Goal: Information Seeking & Learning: Learn about a topic

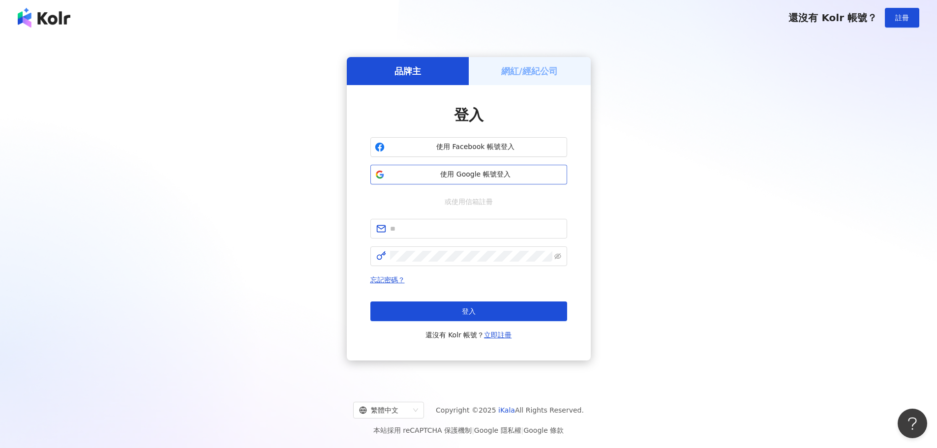
click at [489, 181] on button "使用 Google 帳號登入" at bounding box center [469, 175] width 197 height 20
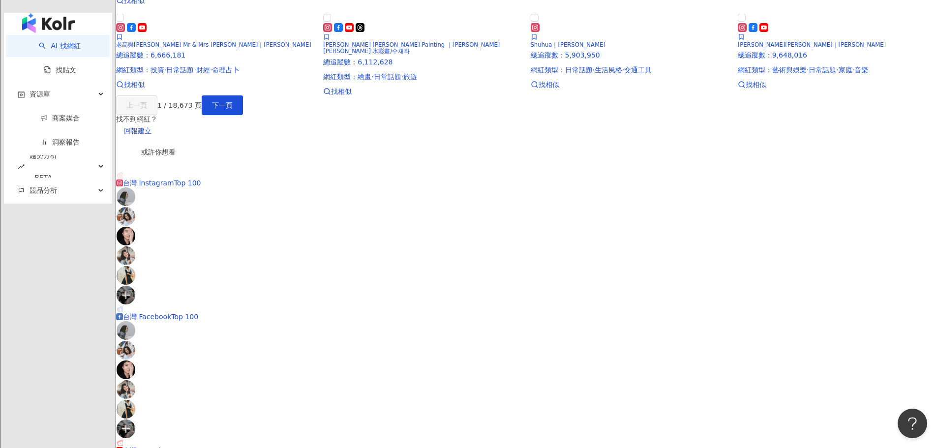
scroll to position [538, 0]
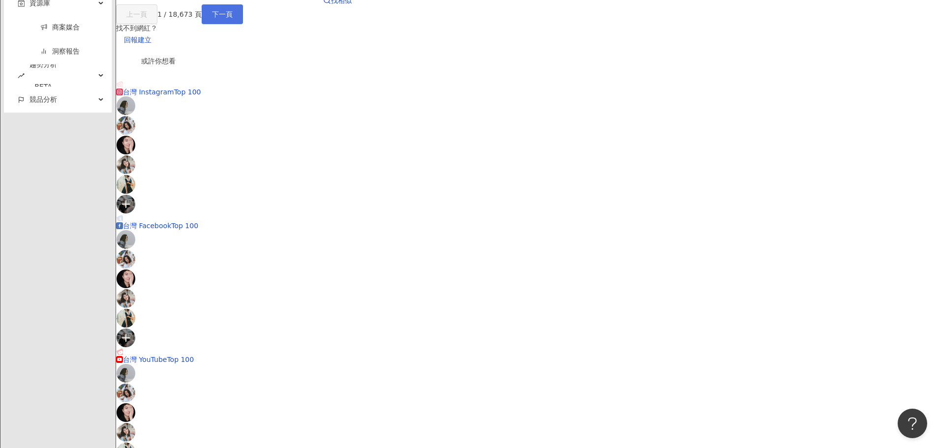
click at [233, 18] on span "下一頁" at bounding box center [222, 14] width 21 height 8
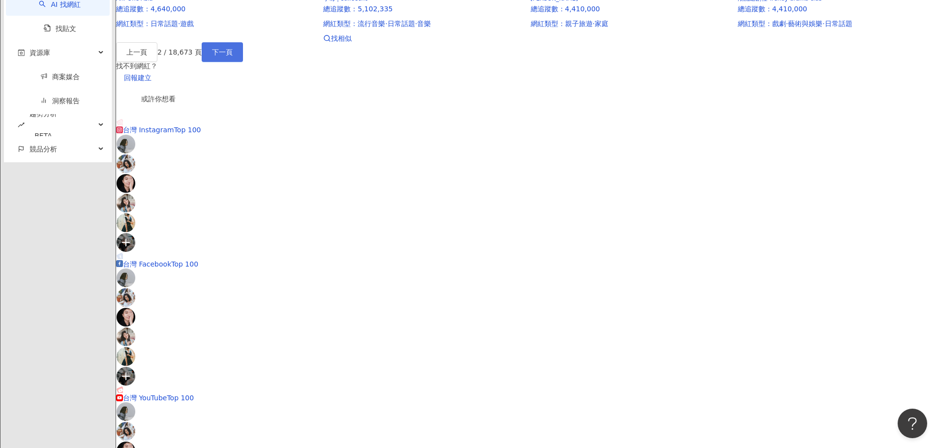
scroll to position [519, 0]
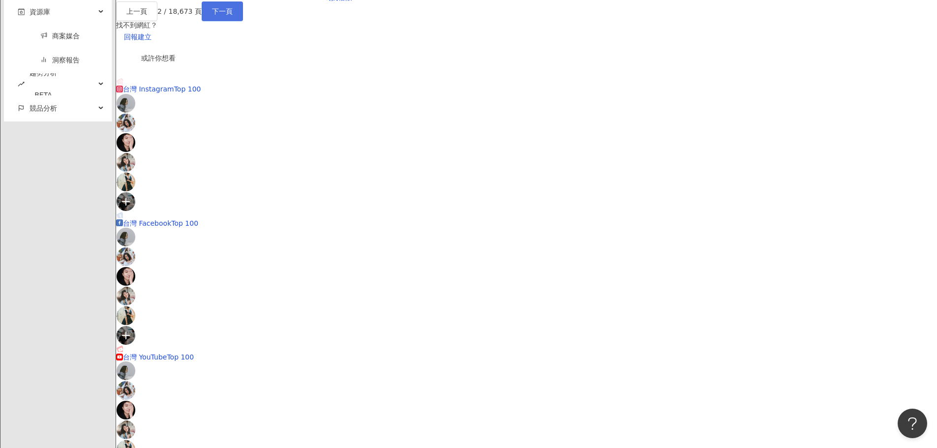
click at [243, 21] on button "下一頁" at bounding box center [222, 11] width 41 height 20
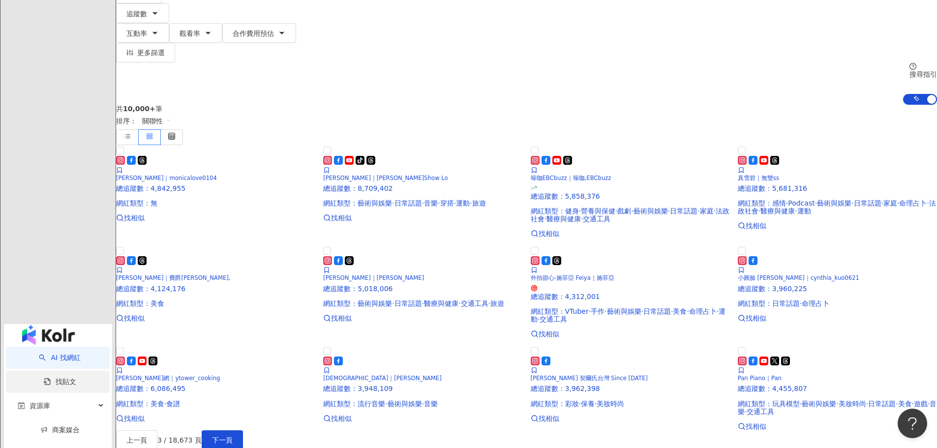
scroll to position [72, 0]
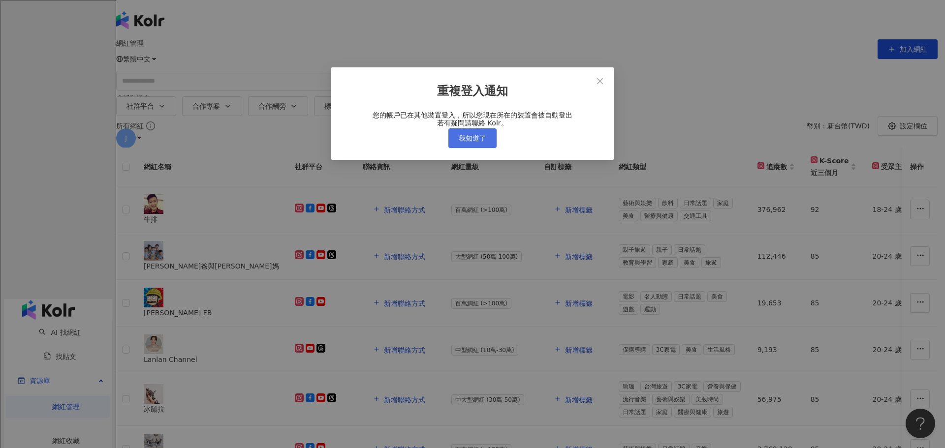
click at [461, 142] on span "我知道了" at bounding box center [473, 138] width 28 height 8
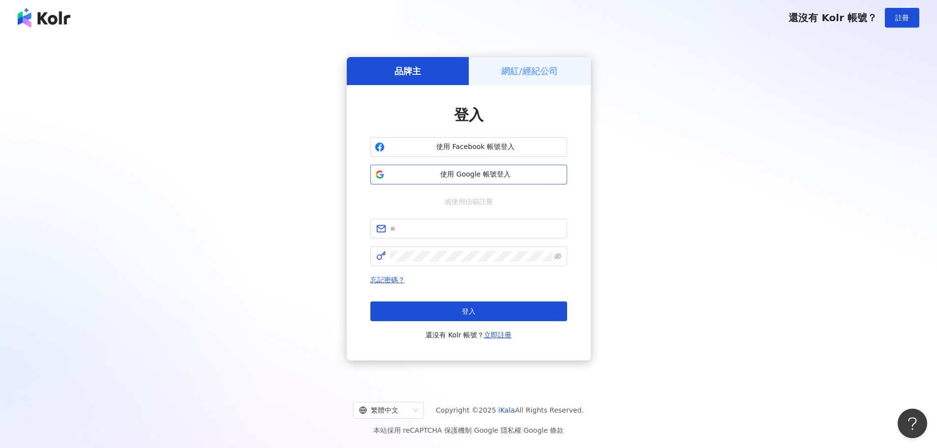
click at [443, 180] on button "使用 Google 帳號登入" at bounding box center [469, 175] width 197 height 20
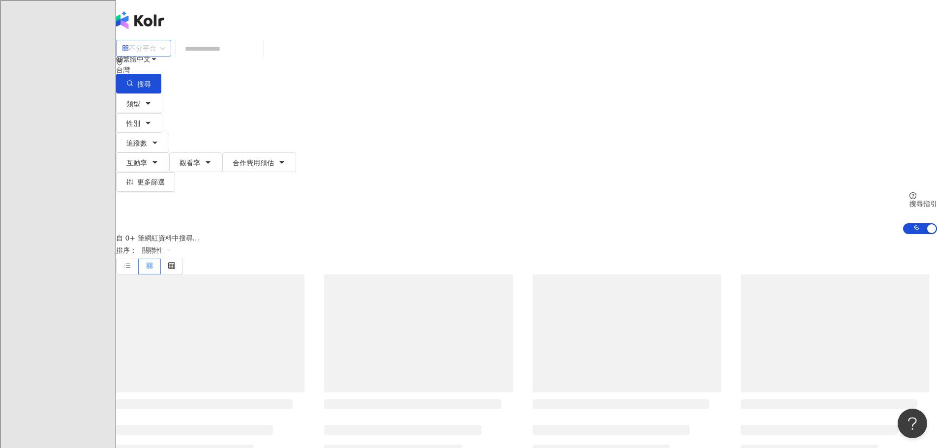
click at [156, 56] on div "不分平台" at bounding box center [139, 48] width 34 height 16
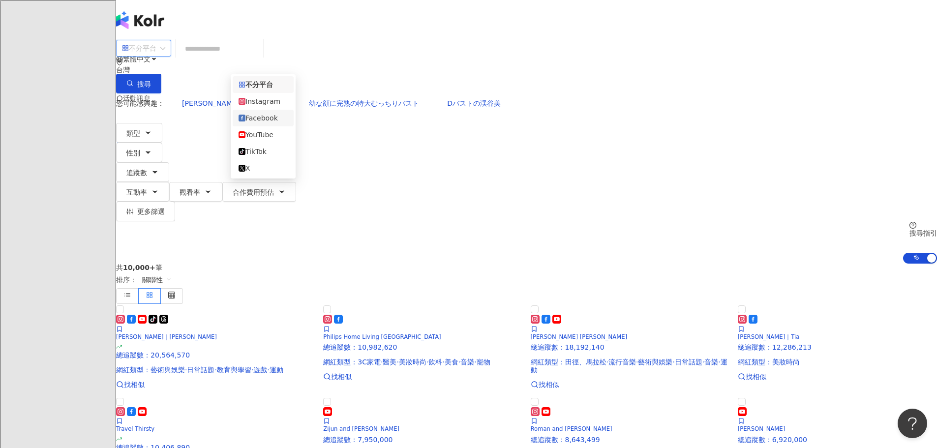
click at [253, 123] on div "Facebook" at bounding box center [263, 118] width 49 height 11
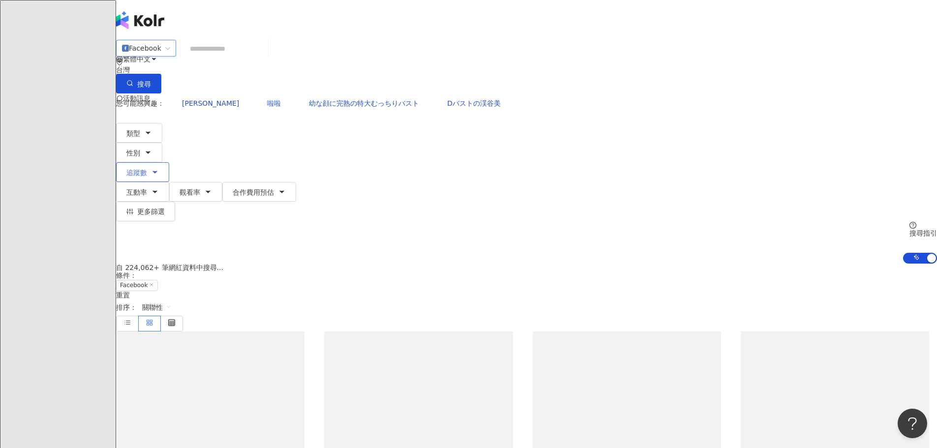
click at [169, 162] on button "追蹤數" at bounding box center [142, 172] width 53 height 20
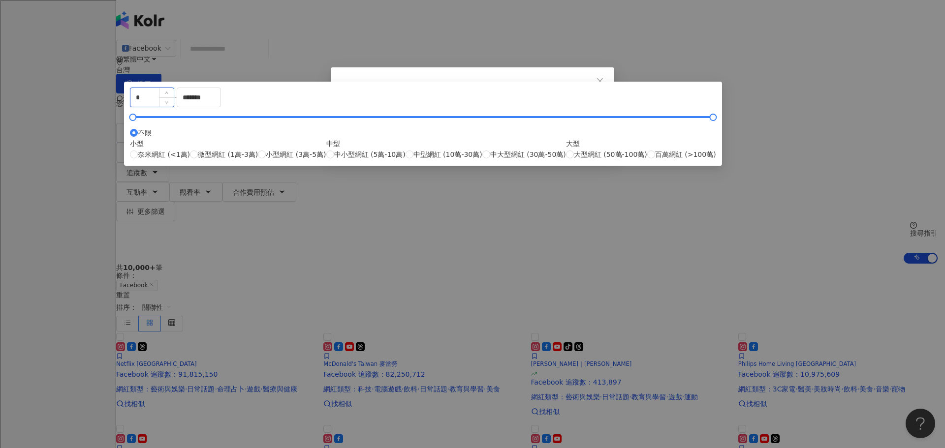
click at [174, 107] on input "*" at bounding box center [151, 97] width 43 height 19
type input "*****"
drag, startPoint x: 589, startPoint y: 153, endPoint x: 243, endPoint y: 156, distance: 346.0
click at [244, 156] on body "AI 找網紅 找貼文 資源庫 商案媒合 洞察報告 趨勢分析 BETA 競品分析 繁體中文 活動訊息 J Facebook 台灣 搜尋 您可能感興趣： [PER…" at bounding box center [468, 224] width 937 height 448
drag, startPoint x: 512, startPoint y: 150, endPoint x: 442, endPoint y: 144, distance: 69.6
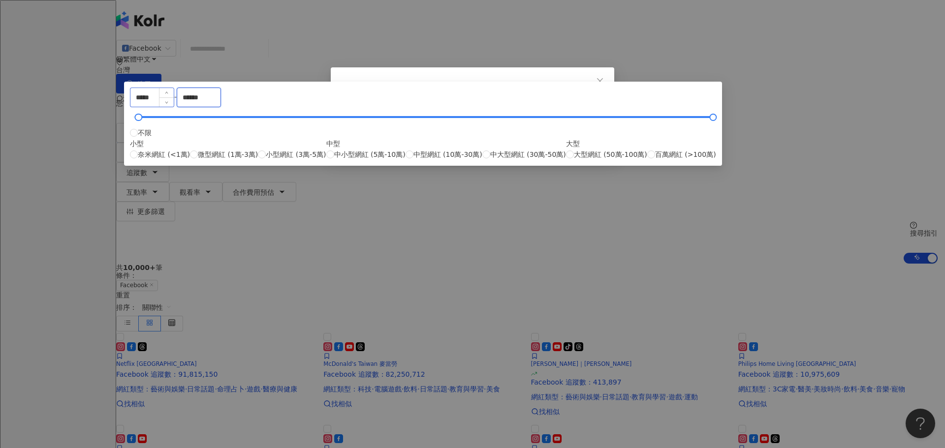
click at [442, 144] on div "***** - ****** 不限 小型 奈米網紅 (<1萬) 微型網紅 (1萬-3萬) 小型網紅 (3萬-5萬) 中型 中小型網紅 (5萬-10萬) 中型網…" at bounding box center [423, 124] width 586 height 72
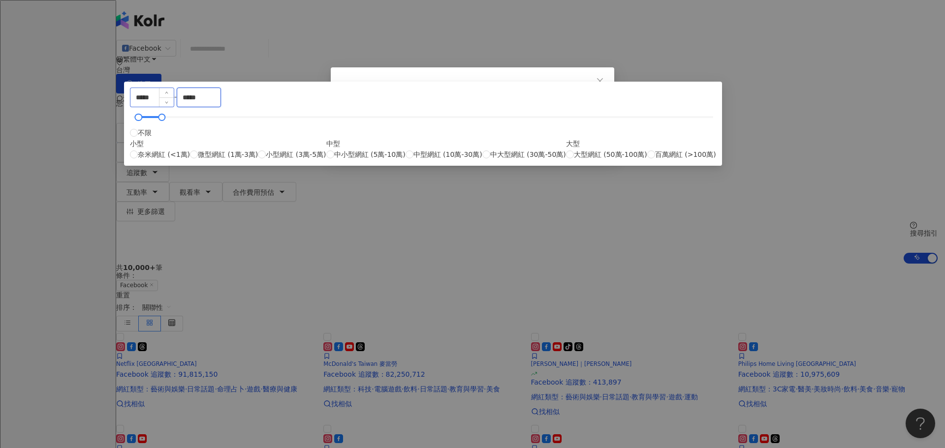
type input "*****"
click at [664, 147] on div "重複登入通知 您的帳戶已在其他裝置登入，所以您現在所在的裝置會被自動登出 若有疑問請聯絡 Kolr。 我知道了" at bounding box center [472, 224] width 945 height 448
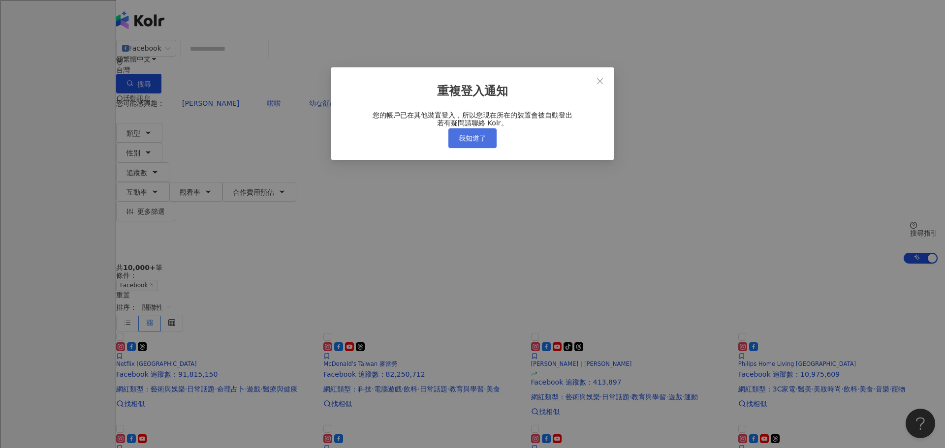
click at [486, 148] on button "我知道了" at bounding box center [472, 138] width 48 height 20
